Goal: Task Accomplishment & Management: Use online tool/utility

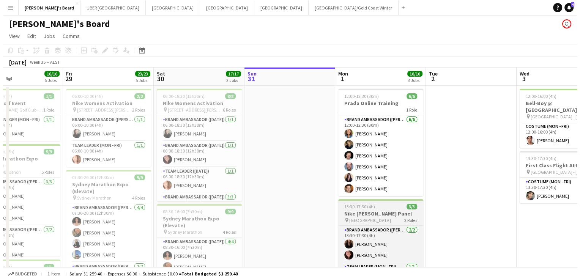
scroll to position [0, 180]
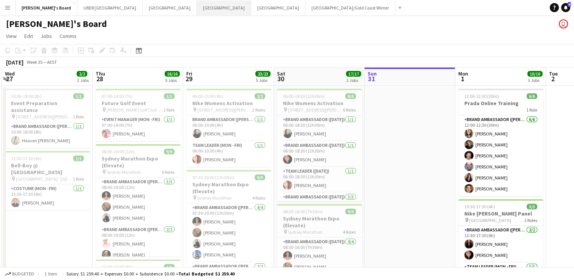
click at [197, 6] on button "Sydney Close" at bounding box center [224, 7] width 54 height 15
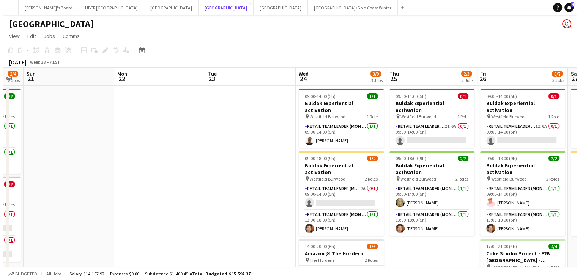
scroll to position [0, 161]
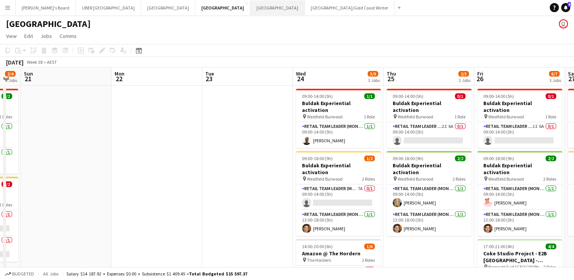
click at [251, 12] on button "Melbourne Close" at bounding box center [278, 7] width 54 height 15
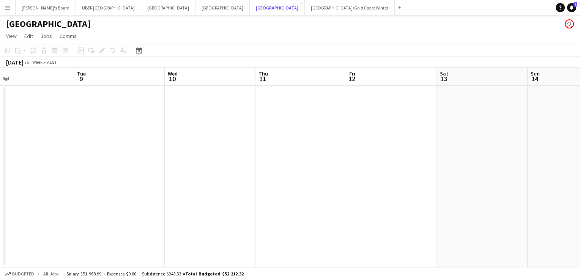
scroll to position [0, 159]
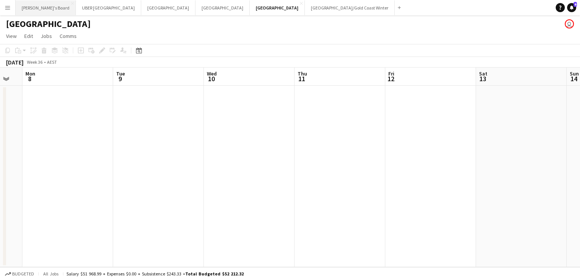
click at [34, 10] on button "Tennille's Board Close" at bounding box center [46, 7] width 60 height 15
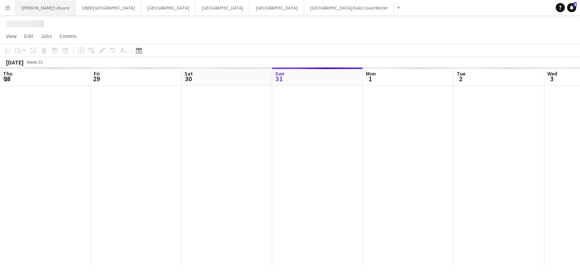
scroll to position [0, 181]
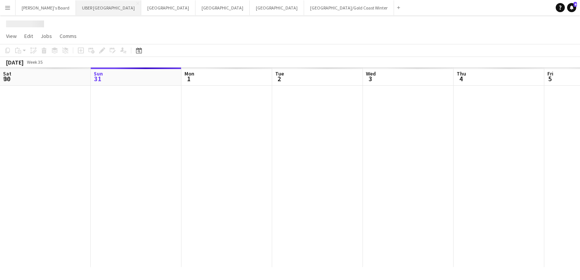
click at [76, 5] on button "UBER [GEOGRAPHIC_DATA] Close" at bounding box center [108, 7] width 65 height 15
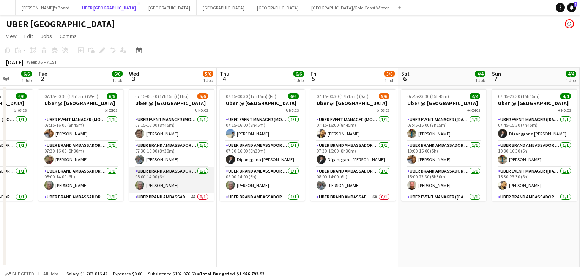
scroll to position [69, 0]
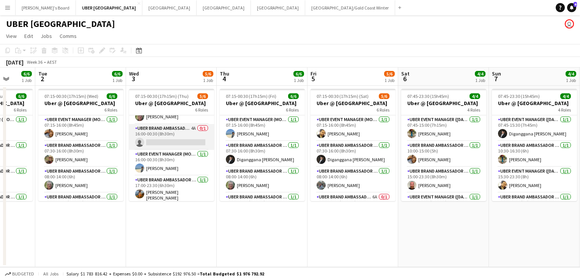
click at [173, 145] on app-card-role "UBER Brand Ambassador (Mon - Fri) 4A 0/1 16:00-00:30 (8h30m) single-neutral-act…" at bounding box center [171, 137] width 85 height 26
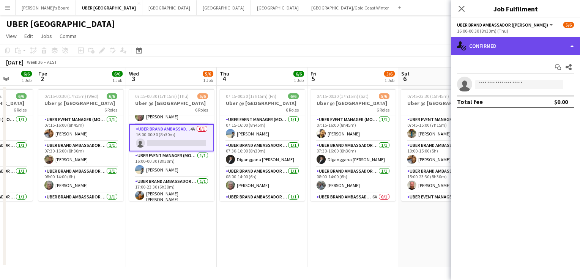
click at [527, 48] on div "single-neutral-actions-check-2 Confirmed" at bounding box center [515, 46] width 129 height 18
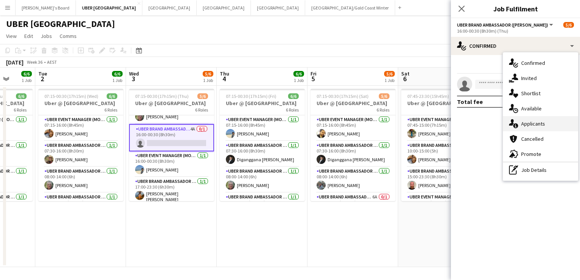
click at [532, 123] on div "single-neutral-actions-information Applicants" at bounding box center [540, 123] width 75 height 15
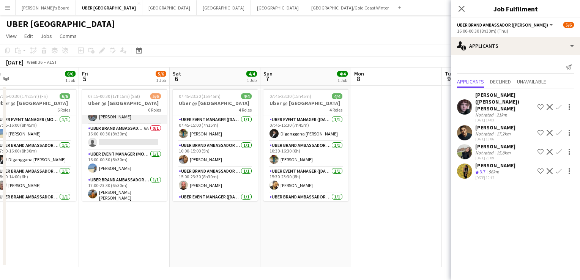
scroll to position [68, 0]
click at [122, 138] on app-card-role "UBER Brand Ambassador (Mon - Fri) 6A 0/1 16:00-00:30 (8h30m) single-neutral-act…" at bounding box center [124, 138] width 85 height 26
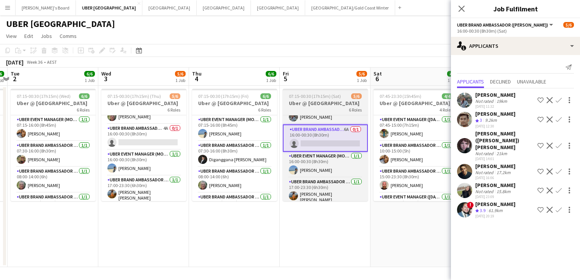
scroll to position [0, 175]
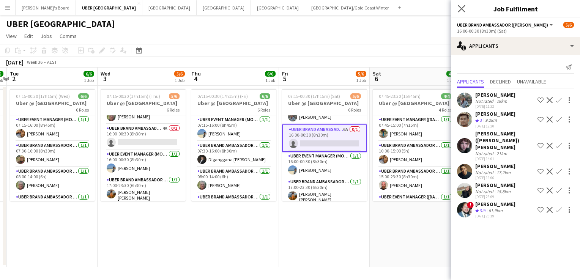
click at [457, 5] on app-icon "Close pop-in" at bounding box center [461, 8] width 11 height 11
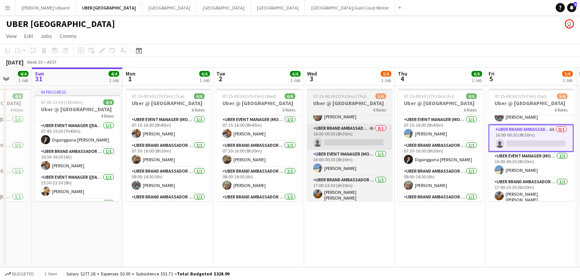
scroll to position [0, 240]
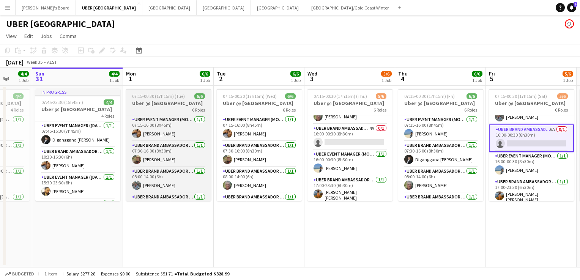
click at [178, 97] on span "07:15-00:30 (17h15m) (Tue)" at bounding box center [158, 96] width 53 height 6
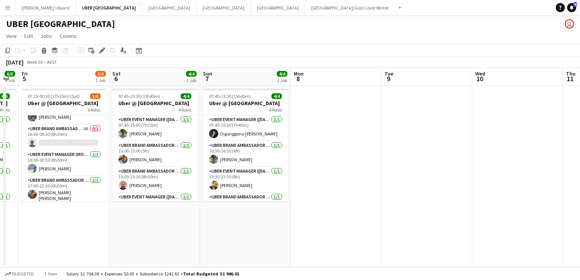
scroll to position [0, 271]
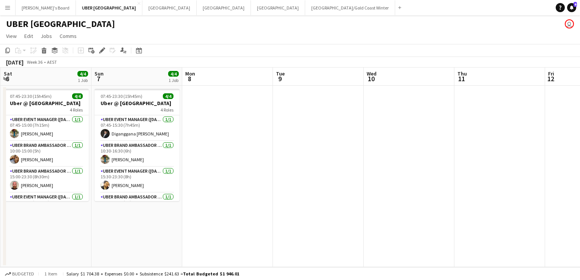
click at [218, 105] on app-date-cell at bounding box center [227, 176] width 91 height 181
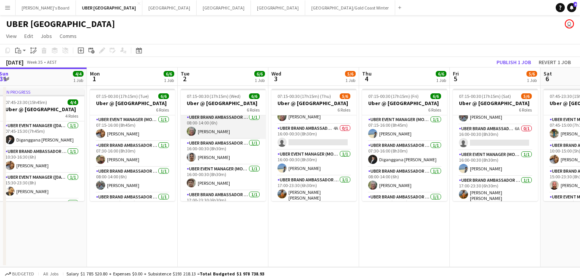
scroll to position [69, 0]
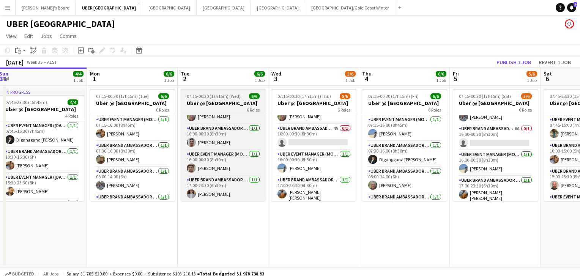
click at [228, 98] on span "07:15-00:30 (17h15m) (Wed)" at bounding box center [214, 96] width 54 height 6
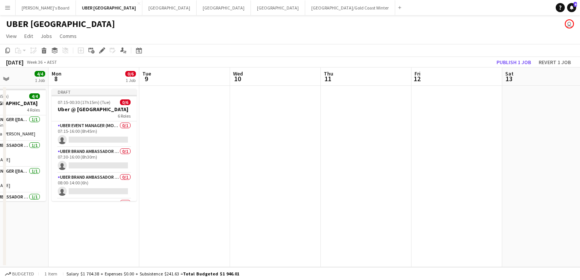
scroll to position [0, 323]
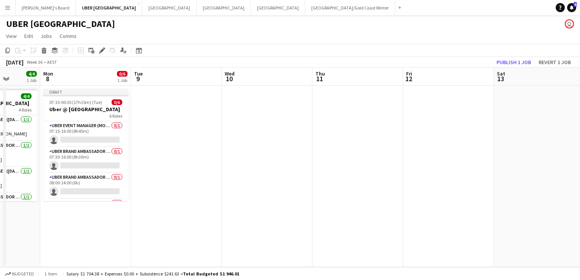
click at [166, 104] on app-date-cell at bounding box center [176, 176] width 91 height 181
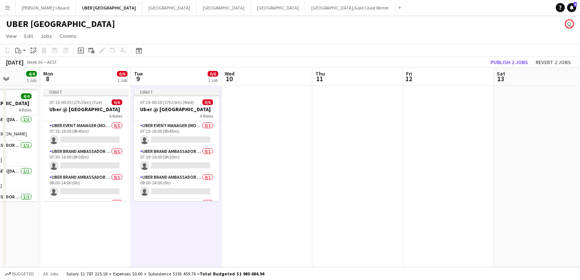
click at [166, 104] on span "07:15-00:30 (17h15m) (Wed)" at bounding box center [167, 102] width 54 height 6
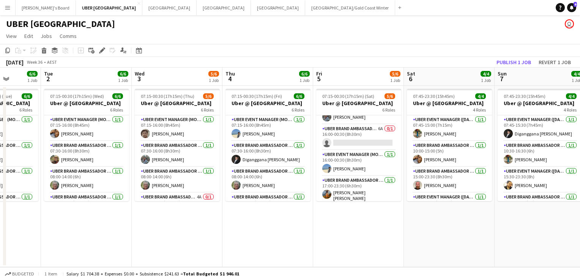
scroll to position [0, 231]
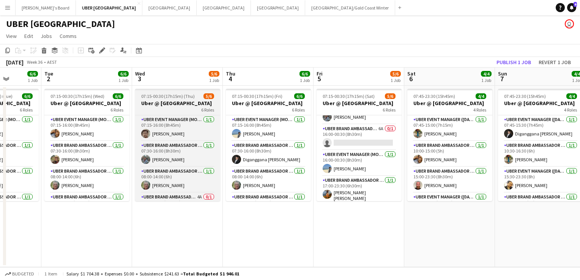
click at [185, 93] on app-job-card "07:15-00:30 (17h15m) (Thu) 5/6 Uber @ [GEOGRAPHIC_DATA] 6 Roles UBER Event Mana…" at bounding box center [177, 145] width 85 height 112
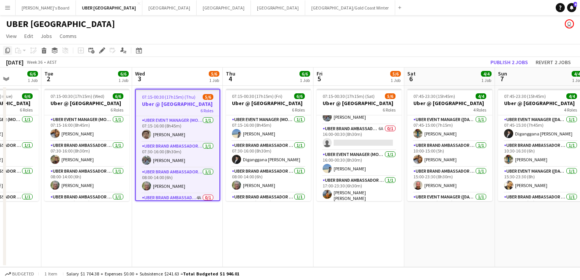
click at [7, 48] on icon "Copy" at bounding box center [8, 50] width 6 height 6
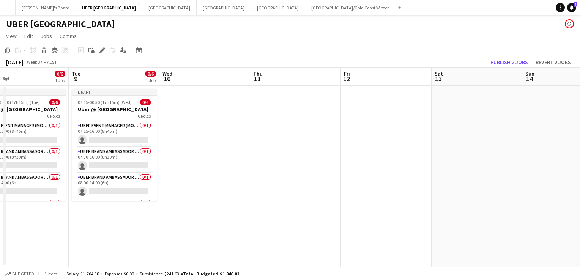
scroll to position [0, 304]
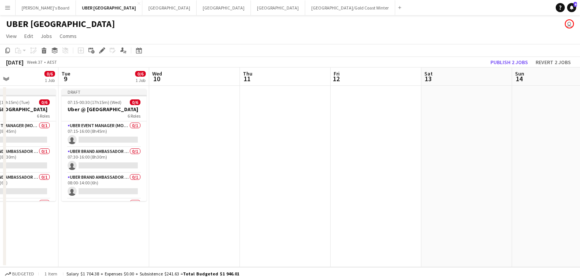
click at [166, 113] on app-date-cell at bounding box center [194, 176] width 91 height 181
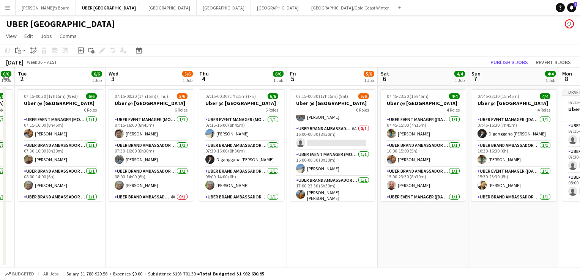
scroll to position [0, 166]
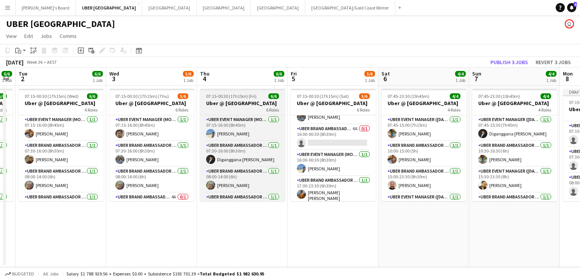
click at [243, 98] on span "07:15-00:30 (17h15m) (Fri)" at bounding box center [231, 96] width 50 height 6
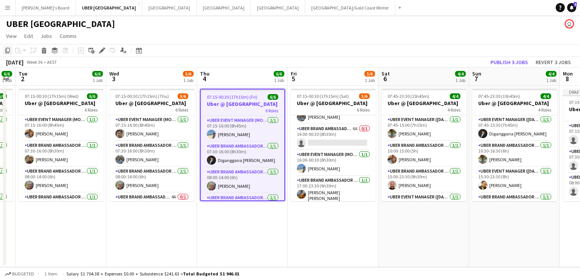
click at [6, 49] on icon "Copy" at bounding box center [8, 50] width 6 height 6
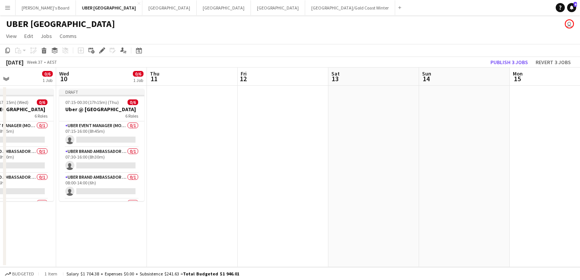
scroll to position [0, 320]
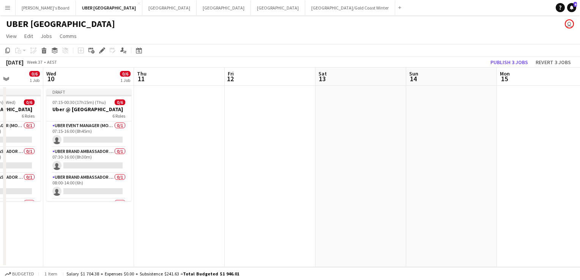
click at [172, 102] on app-date-cell at bounding box center [179, 176] width 91 height 181
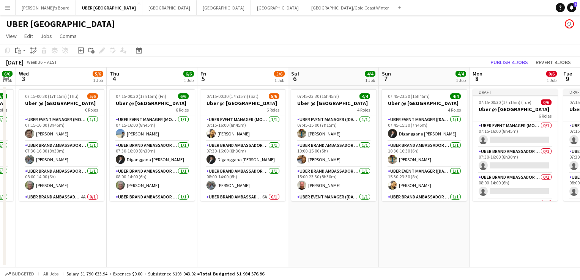
scroll to position [0, 184]
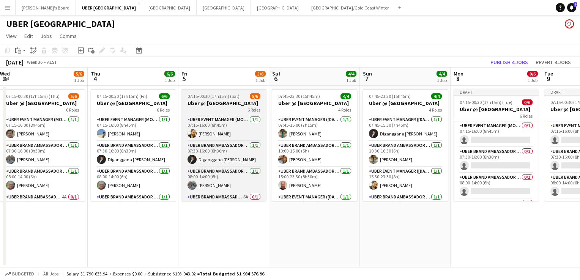
click at [216, 98] on span "07:15-00:30 (17h15m) (Sat)" at bounding box center [214, 96] width 52 height 6
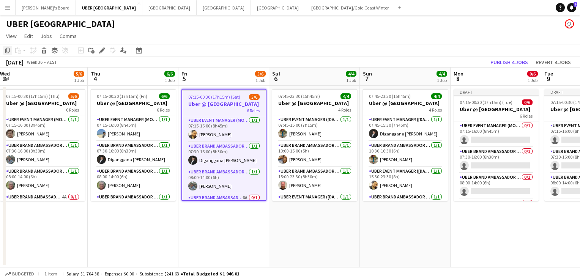
click at [6, 50] on icon at bounding box center [7, 50] width 5 height 5
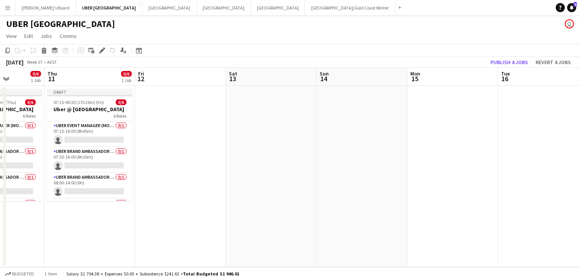
scroll to position [0, 325]
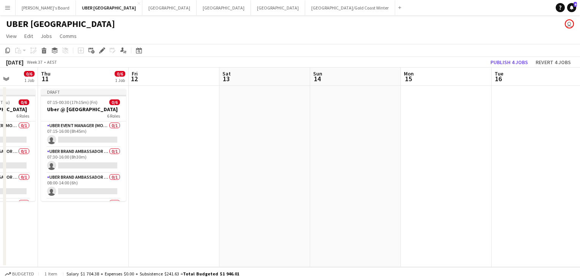
click at [185, 109] on app-date-cell at bounding box center [174, 176] width 91 height 181
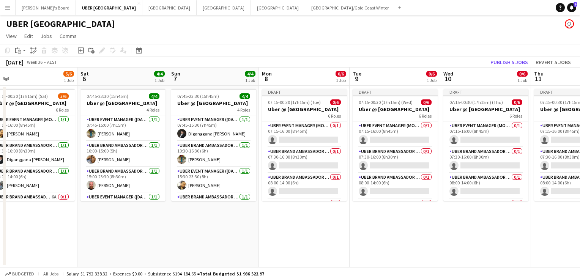
scroll to position [0, 177]
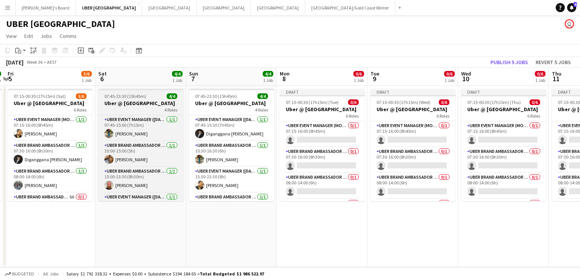
click at [158, 99] on app-job-card "07:45-23:30 (15h45m) 4/4 Uber @ [GEOGRAPHIC_DATA] 4 Roles UBER Event Manager ([…" at bounding box center [140, 145] width 85 height 112
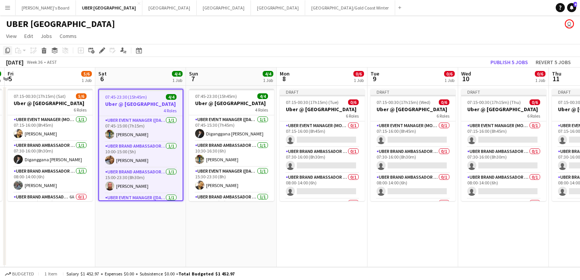
click at [6, 50] on icon at bounding box center [7, 50] width 5 height 5
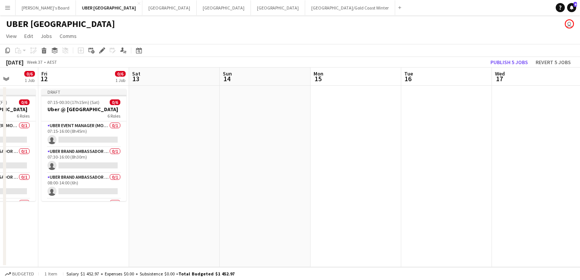
scroll to position [0, 247]
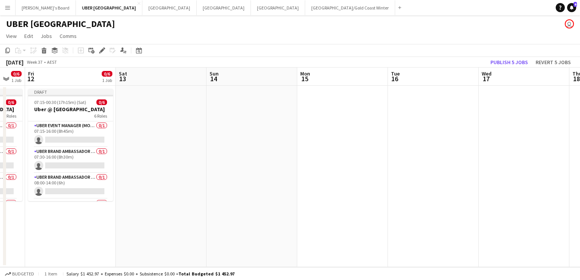
click at [151, 107] on app-date-cell at bounding box center [161, 176] width 91 height 181
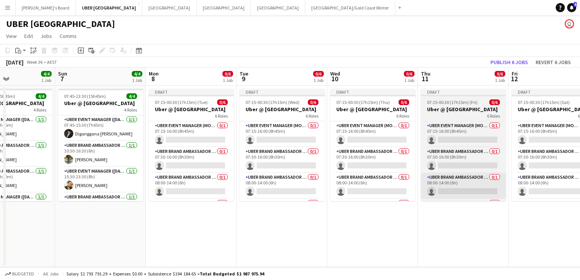
scroll to position [0, 197]
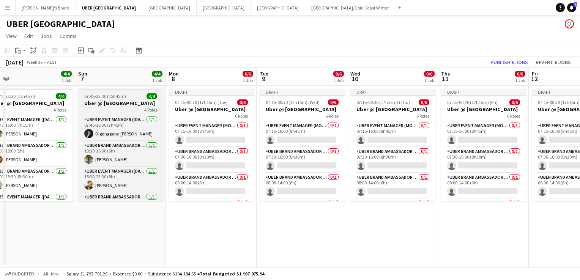
click at [125, 96] on div "07:45-23:30 (15h45m) 4/4" at bounding box center [120, 96] width 85 height 6
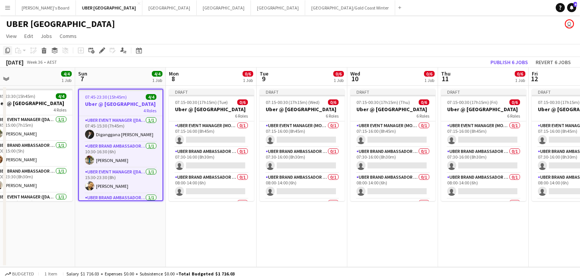
click at [6, 51] on icon at bounding box center [7, 50] width 5 height 5
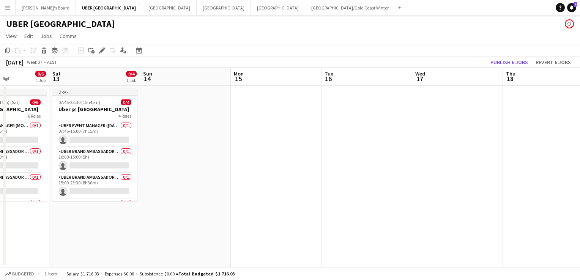
scroll to position [0, 223]
click at [195, 110] on app-date-cell at bounding box center [185, 176] width 91 height 181
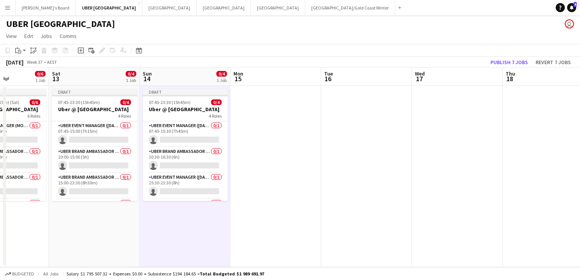
click at [355, 177] on app-date-cell at bounding box center [366, 176] width 91 height 181
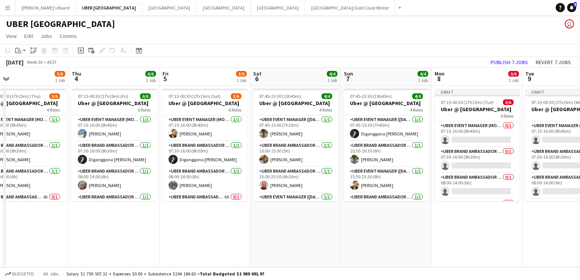
scroll to position [0, 190]
